Goal: Task Accomplishment & Management: Manage account settings

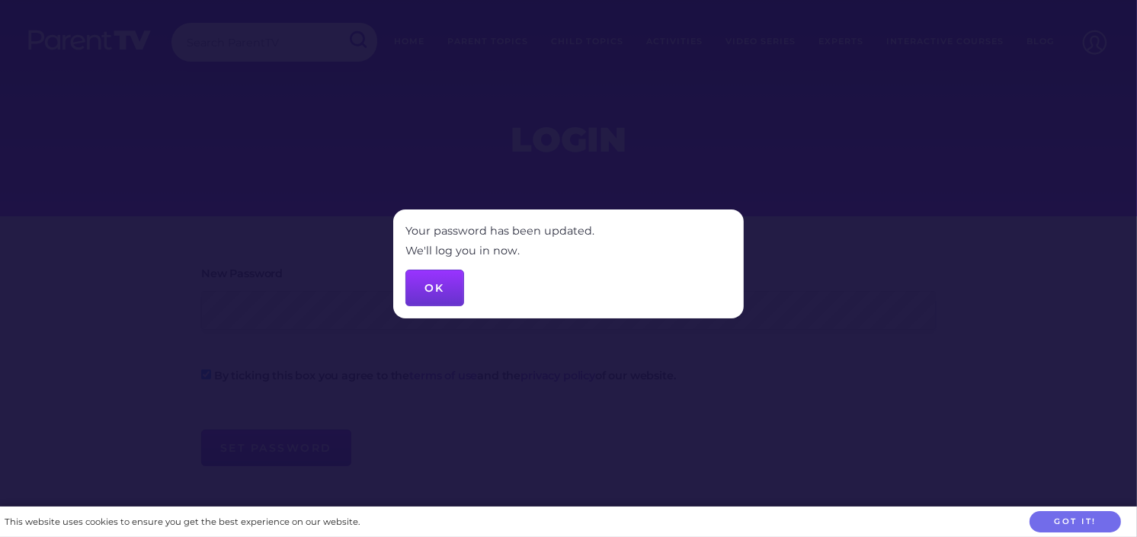
click at [446, 280] on button "OK" at bounding box center [434, 288] width 59 height 37
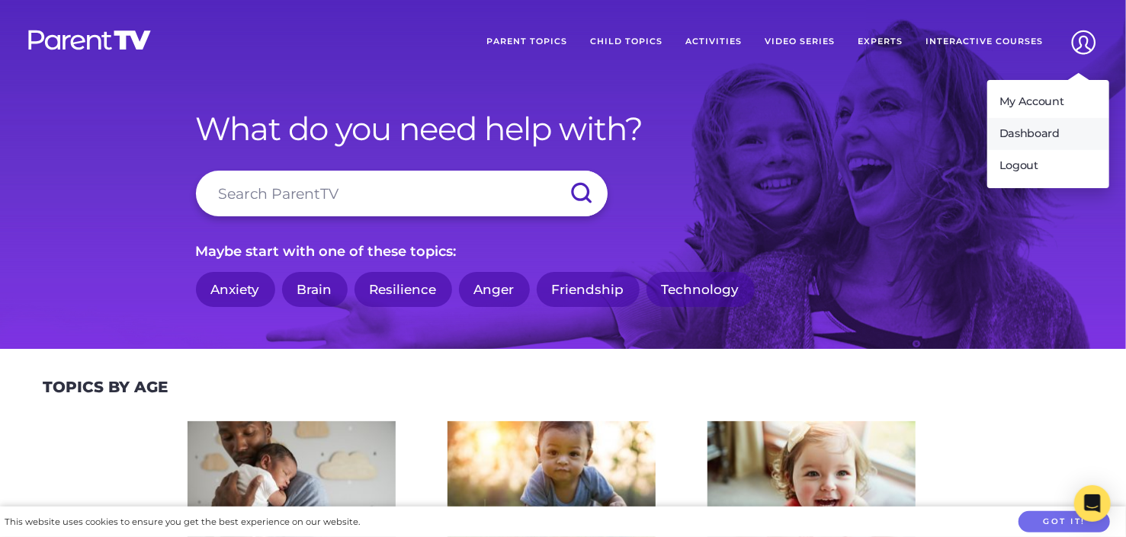
click at [1030, 136] on link "Dashboard" at bounding box center [1048, 134] width 122 height 32
